Goal: Check status: Check status

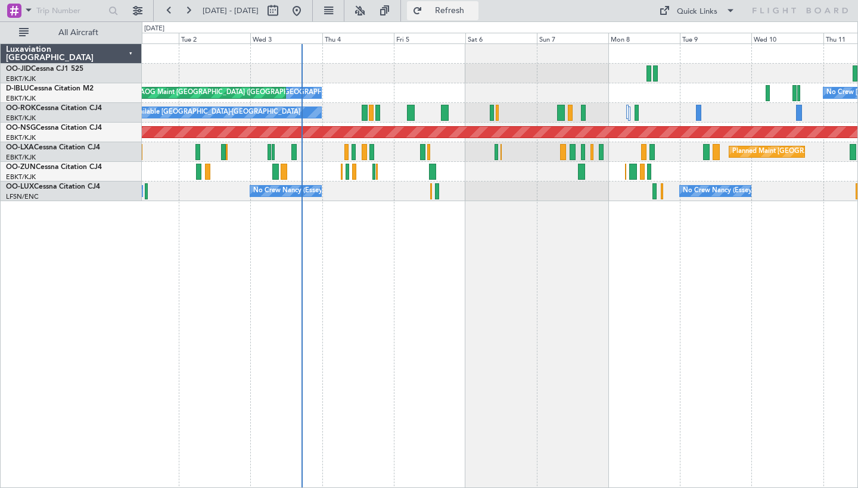
click at [471, 10] on span "Refresh" at bounding box center [450, 11] width 50 height 8
click at [455, 19] on button "Refresh" at bounding box center [442, 10] width 71 height 19
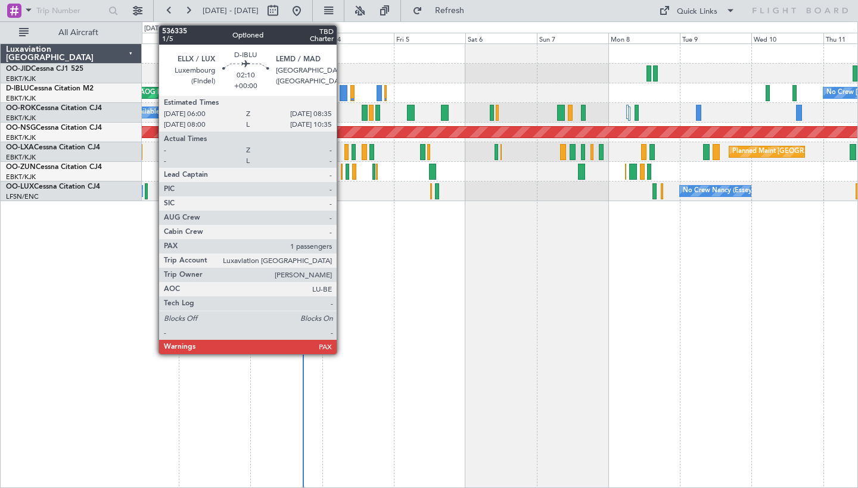
click at [342, 92] on div at bounding box center [344, 93] width 8 height 16
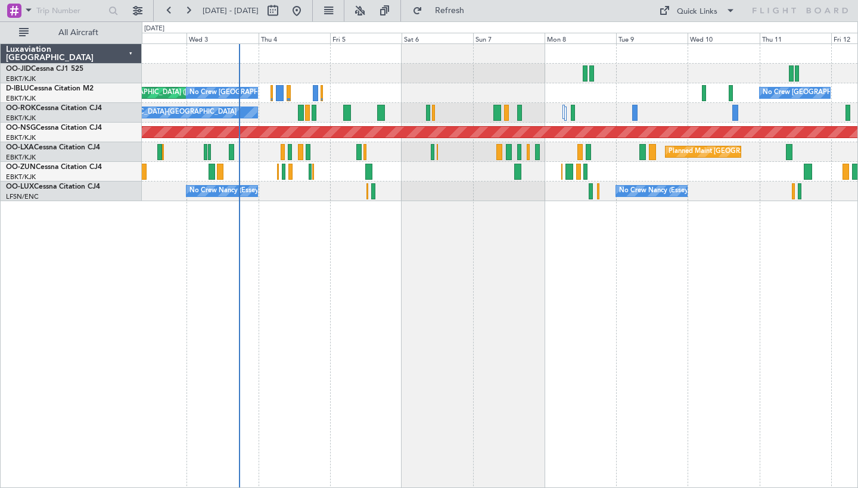
click at [592, 62] on div "No Crew [GEOGRAPHIC_DATA] ([GEOGRAPHIC_DATA] National) AOG Maint [GEOGRAPHIC_DA…" at bounding box center [499, 122] width 715 height 157
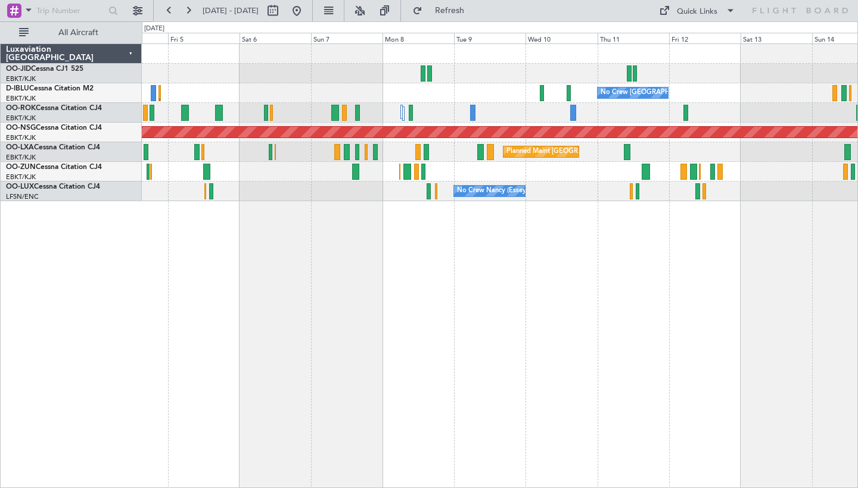
click at [368, 81] on div at bounding box center [499, 74] width 715 height 20
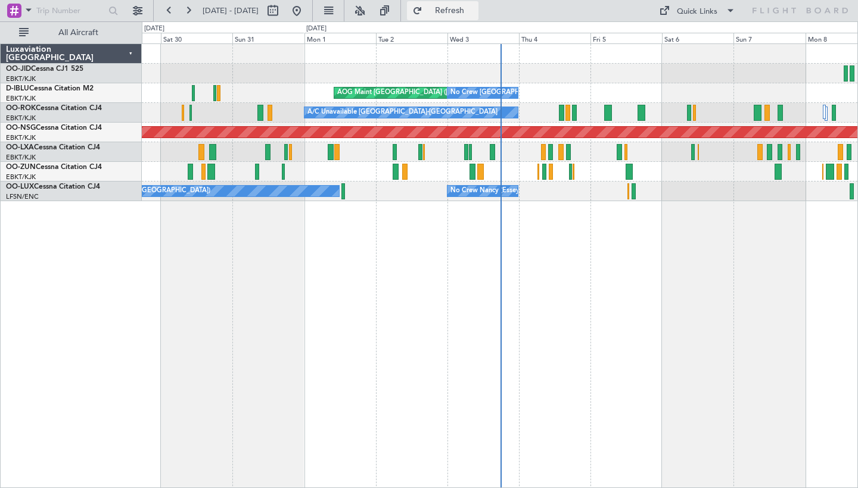
click at [475, 14] on span "Refresh" at bounding box center [450, 11] width 50 height 8
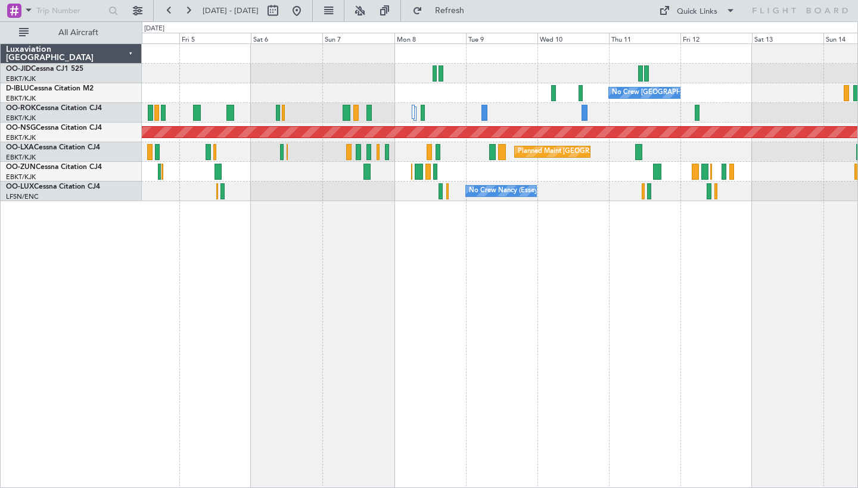
click at [705, 94] on div "No Crew Brussels (Brussels National) No Crew Brussels (Brussels National) AOG M…" at bounding box center [499, 93] width 715 height 20
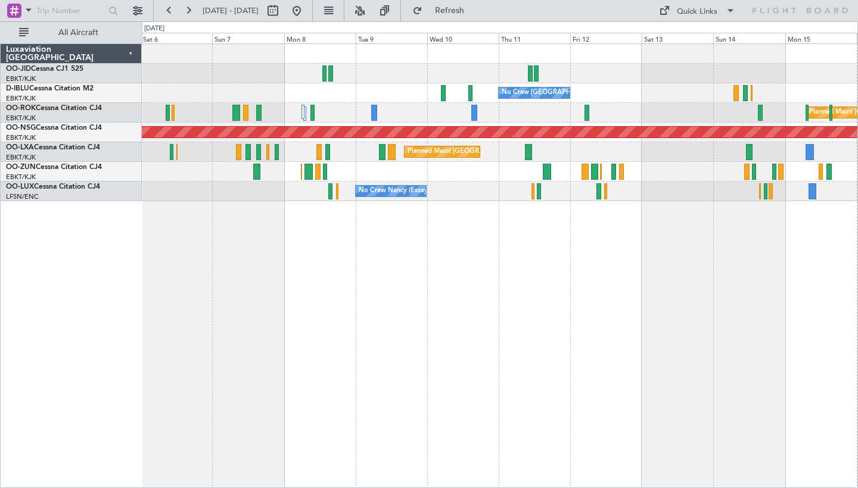
click at [450, 267] on div "No Crew Brussels (Brussels National) No Crew Brussels (Brussels National) Plann…" at bounding box center [500, 265] width 716 height 445
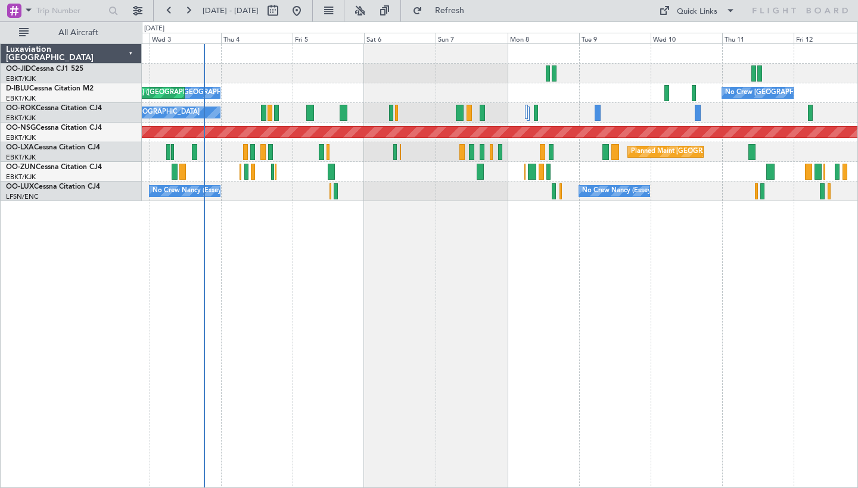
click at [547, 315] on div "No Crew Brussels (Brussels National) No Crew Brussels (Brussels National) AOG M…" at bounding box center [500, 265] width 716 height 445
click at [475, 10] on span "Refresh" at bounding box center [450, 11] width 50 height 8
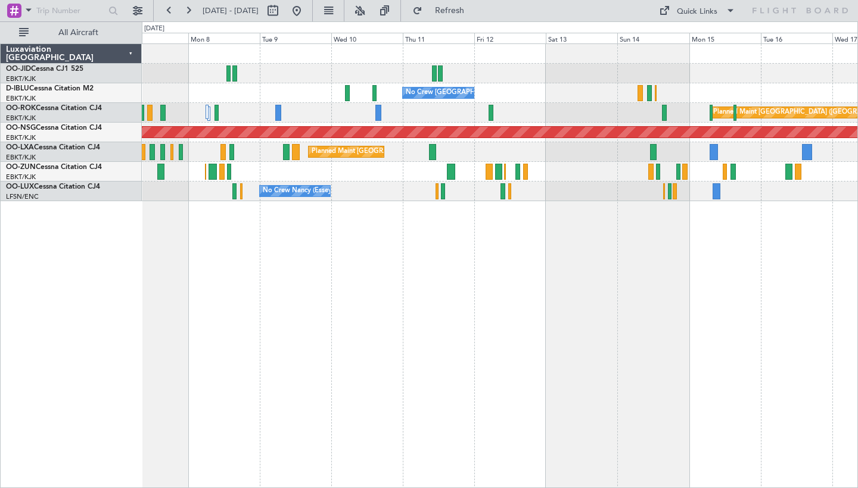
click at [478, 236] on div "No Crew Brussels (Brussels National) Planned Maint Paris (Le Bourget) Planned M…" at bounding box center [500, 265] width 716 height 445
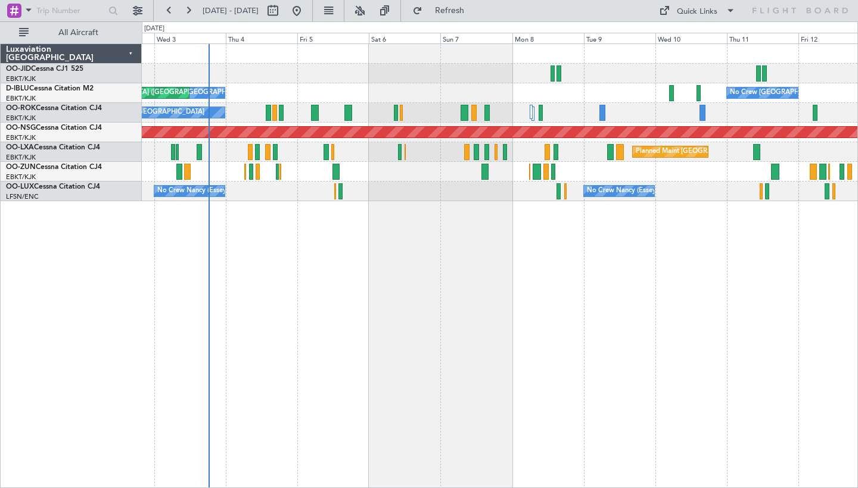
click at [701, 328] on div "No Crew Brussels (Brussels National) No Crew Brussels (Brussels National) AOG M…" at bounding box center [500, 265] width 716 height 445
